Goal: Information Seeking & Learning: Learn about a topic

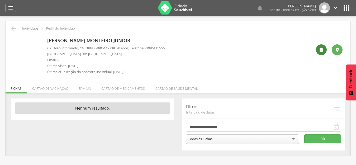
click at [321, 49] on icon "" at bounding box center [321, 49] width 5 height 5
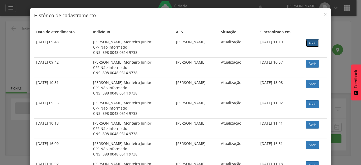
click at [309, 44] on link "Abrir" at bounding box center [312, 43] width 13 height 8
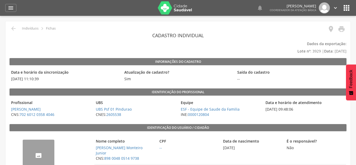
click at [23, 143] on img "--" at bounding box center [23, 143] width 0 height 0
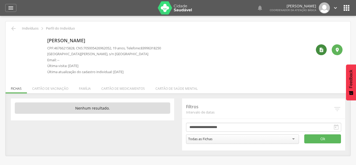
click at [319, 51] on div "" at bounding box center [321, 49] width 11 height 11
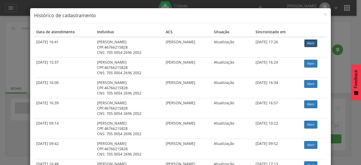
click at [314, 41] on link "Abrir" at bounding box center [310, 43] width 13 height 8
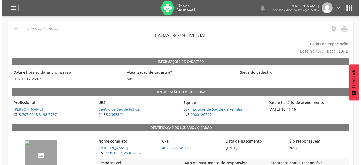
scroll to position [79, 0]
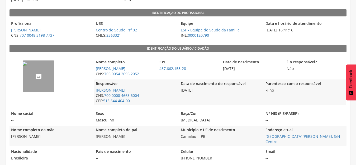
click at [27, 66] on img "--" at bounding box center [25, 64] width 4 height 4
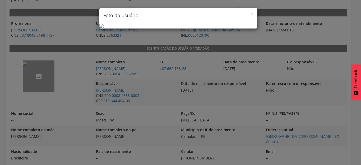
scroll to position [24, 0]
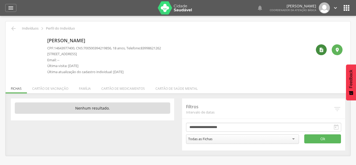
click at [322, 53] on div "" at bounding box center [321, 49] width 11 height 11
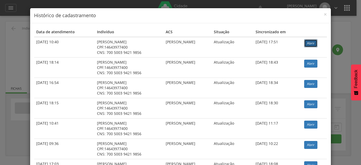
click at [309, 43] on link "Abrir" at bounding box center [310, 43] width 13 height 8
click at [322, 18] on div "× Histórico de cadastramento" at bounding box center [180, 15] width 301 height 15
click at [324, 12] on span "×" at bounding box center [325, 14] width 3 height 7
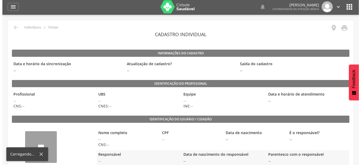
scroll to position [113, 0]
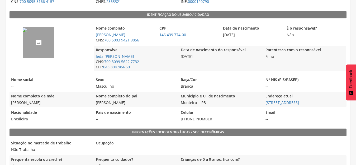
click at [27, 32] on img "--" at bounding box center [25, 30] width 4 height 4
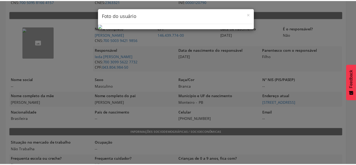
scroll to position [0, 0]
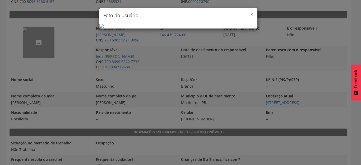
click at [250, 14] on span "×" at bounding box center [251, 14] width 3 height 7
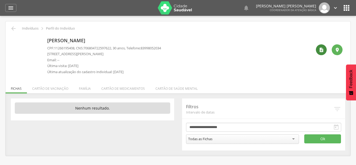
click at [319, 51] on icon "" at bounding box center [321, 49] width 5 height 5
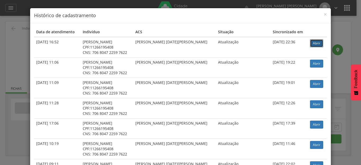
click at [310, 45] on link "Abrir" at bounding box center [316, 43] width 13 height 8
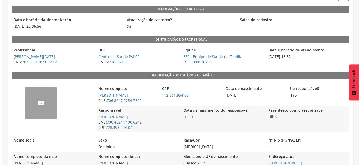
scroll to position [53, 0]
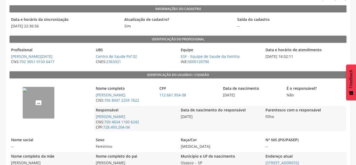
click at [26, 92] on img "--" at bounding box center [25, 90] width 4 height 4
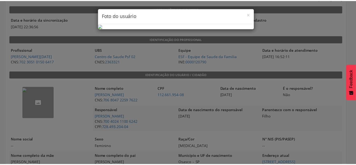
scroll to position [24, 0]
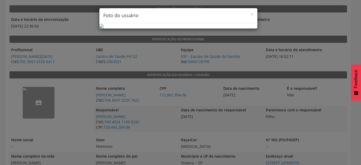
click at [284, 72] on div "× Foto do usuário" at bounding box center [180, 82] width 361 height 165
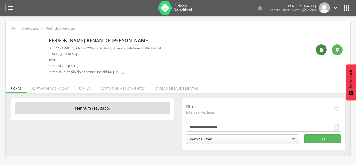
click at [322, 51] on icon "" at bounding box center [321, 49] width 5 height 5
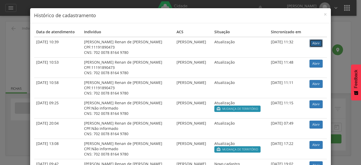
click at [312, 46] on link "Abrir" at bounding box center [315, 43] width 13 height 8
click at [324, 13] on span "×" at bounding box center [325, 14] width 3 height 7
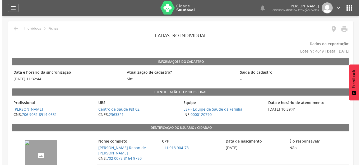
scroll to position [53, 0]
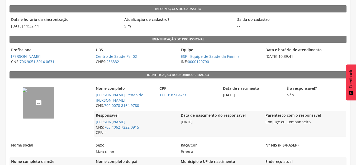
click at [27, 92] on img "--" at bounding box center [25, 90] width 4 height 4
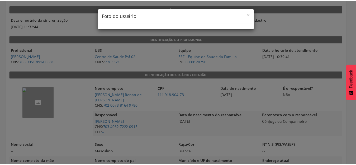
scroll to position [0, 0]
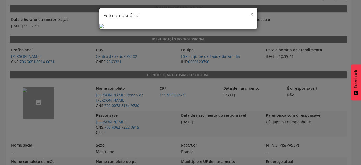
click at [250, 15] on span "×" at bounding box center [251, 14] width 3 height 7
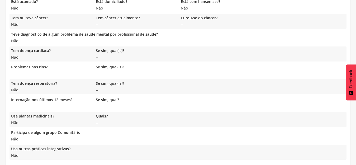
scroll to position [459, 0]
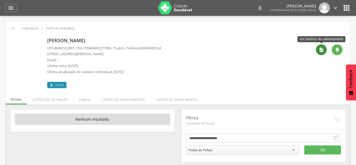
click at [321, 52] on icon "" at bounding box center [321, 49] width 5 height 5
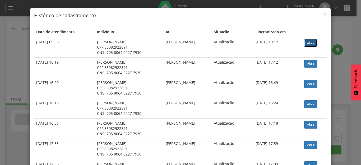
click at [306, 47] on link "Abrir" at bounding box center [310, 43] width 13 height 8
click at [308, 43] on link "Abrir" at bounding box center [310, 43] width 13 height 8
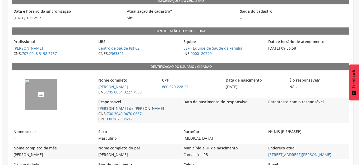
scroll to position [79, 0]
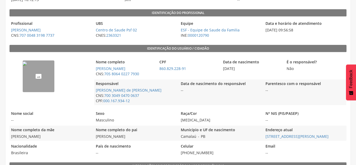
click at [27, 66] on img "--" at bounding box center [25, 64] width 4 height 4
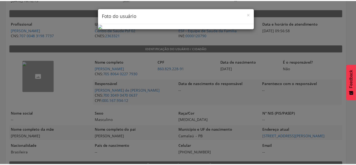
scroll to position [0, 0]
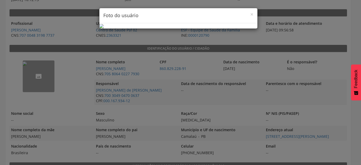
click at [247, 13] on h4 "Foto do usuário" at bounding box center [178, 15] width 150 height 7
click at [250, 15] on span "×" at bounding box center [251, 14] width 3 height 7
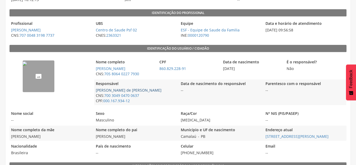
click at [124, 89] on link "Maria Aparecida de Assis Farias" at bounding box center [129, 90] width 66 height 5
type input "**********"
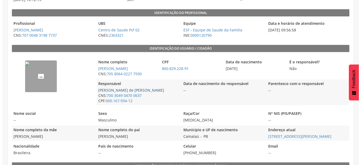
scroll to position [16, 0]
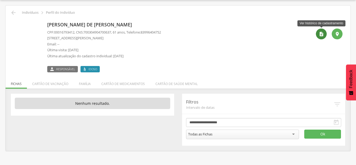
click at [321, 34] on icon "" at bounding box center [321, 33] width 5 height 5
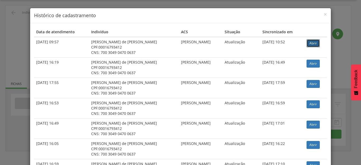
click at [310, 46] on link "Abrir" at bounding box center [313, 43] width 13 height 8
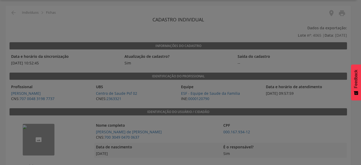
click at [41, 137] on div at bounding box center [180, 82] width 361 height 165
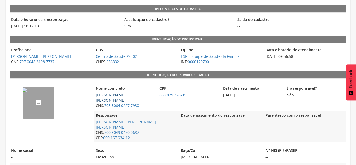
click at [118, 96] on link "[PERSON_NAME] [PERSON_NAME]" at bounding box center [111, 97] width 30 height 10
type input "**********"
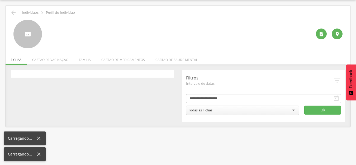
scroll to position [16, 0]
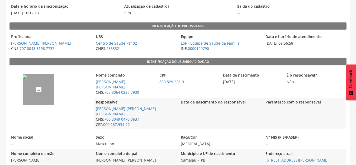
scroll to position [69, 0]
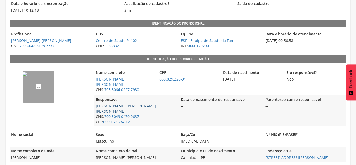
click at [115, 104] on link "Maria Aparecida de Assis Farias" at bounding box center [126, 109] width 60 height 10
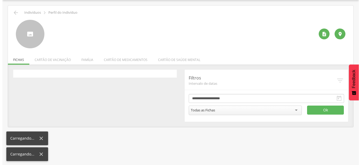
scroll to position [16, 0]
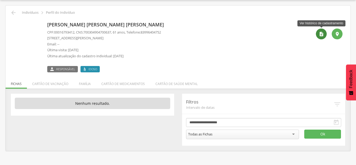
click at [320, 34] on icon "" at bounding box center [321, 33] width 5 height 5
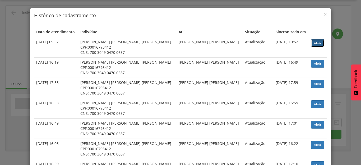
click at [311, 44] on link "Abrir" at bounding box center [317, 43] width 13 height 8
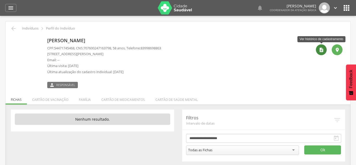
click at [321, 49] on icon "" at bounding box center [321, 49] width 5 height 5
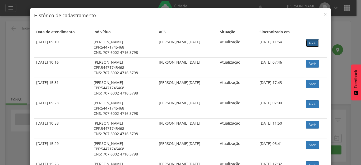
click at [313, 46] on link "Abrir" at bounding box center [312, 43] width 13 height 8
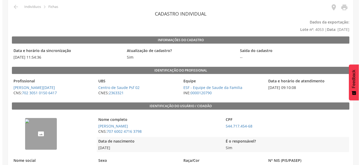
scroll to position [53, 0]
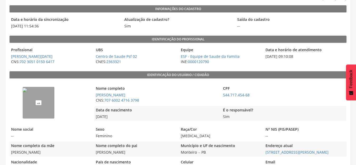
click at [27, 92] on img "--" at bounding box center [25, 90] width 4 height 4
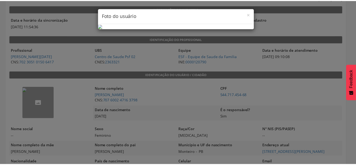
scroll to position [0, 0]
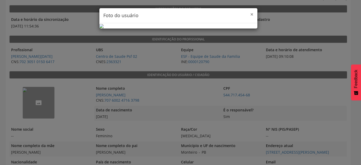
click at [250, 13] on span "×" at bounding box center [251, 14] width 3 height 7
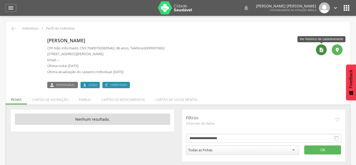
click at [324, 51] on icon "" at bounding box center [321, 49] width 5 height 5
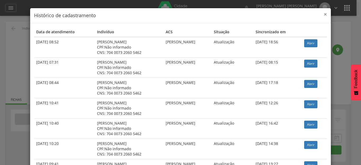
click at [324, 16] on span "×" at bounding box center [325, 14] width 3 height 7
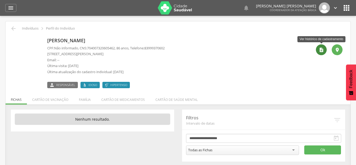
click at [319, 51] on icon "" at bounding box center [321, 49] width 5 height 5
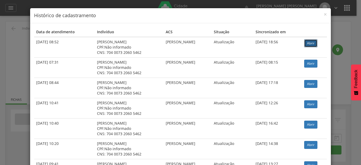
click at [306, 46] on link "Abrir" at bounding box center [310, 43] width 13 height 8
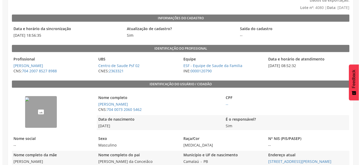
scroll to position [53, 0]
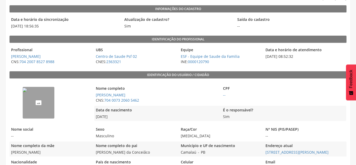
click at [27, 92] on img "--" at bounding box center [25, 90] width 4 height 4
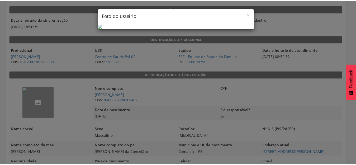
scroll to position [0, 0]
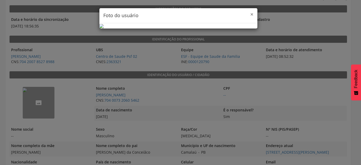
click at [250, 15] on span "×" at bounding box center [251, 14] width 3 height 7
